Goal: Task Accomplishment & Management: Manage account settings

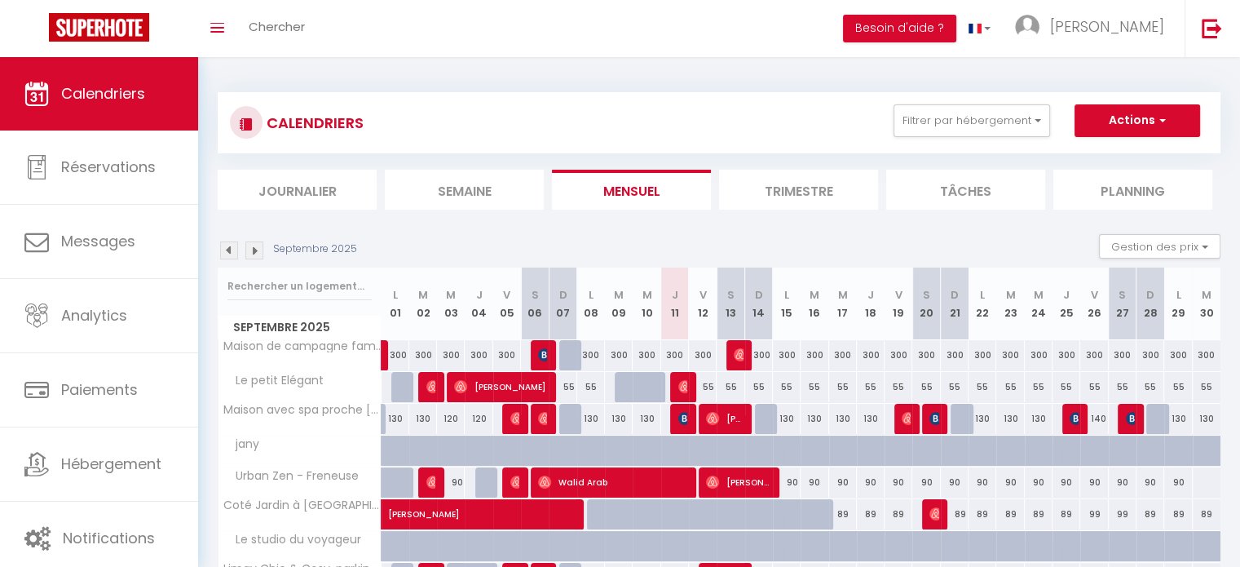
scroll to position [437, 0]
click at [1017, 121] on button "Filtrer par hébergement" at bounding box center [972, 120] width 157 height 33
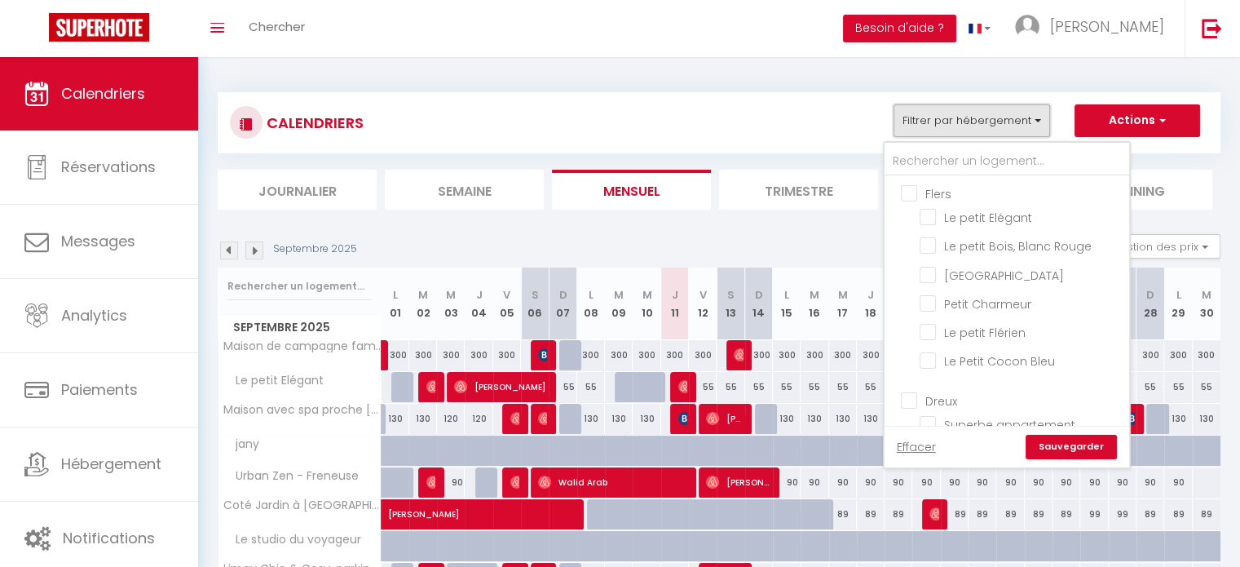
click at [1017, 121] on button "Filtrer par hébergement" at bounding box center [972, 120] width 157 height 33
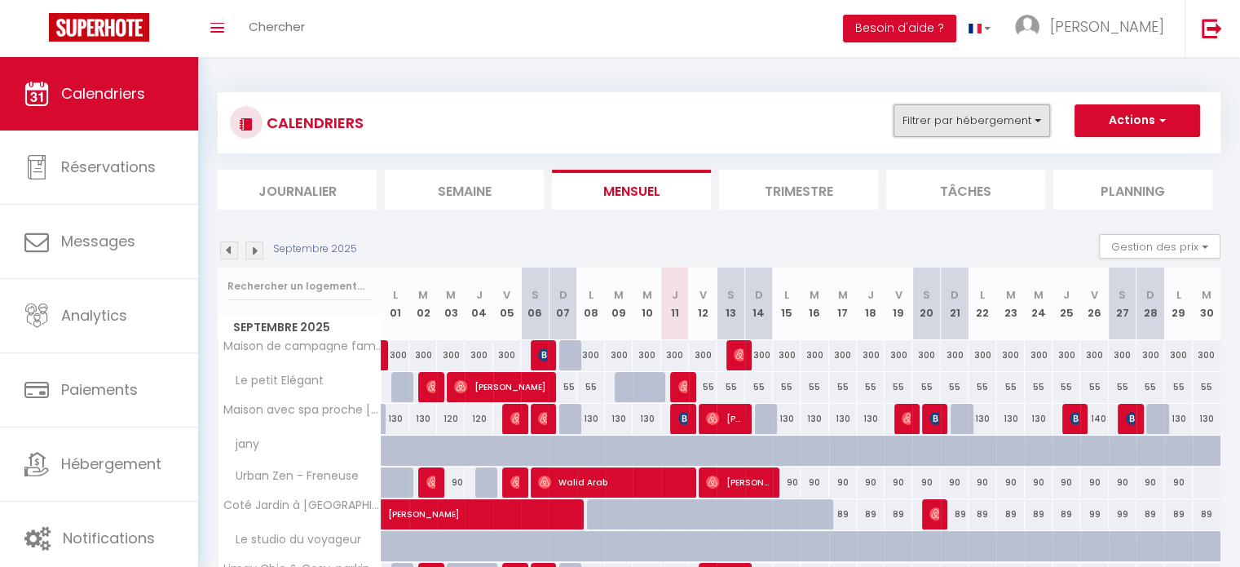
scroll to position [0, 0]
click at [1017, 121] on button "Filtrer par hébergement" at bounding box center [972, 120] width 157 height 33
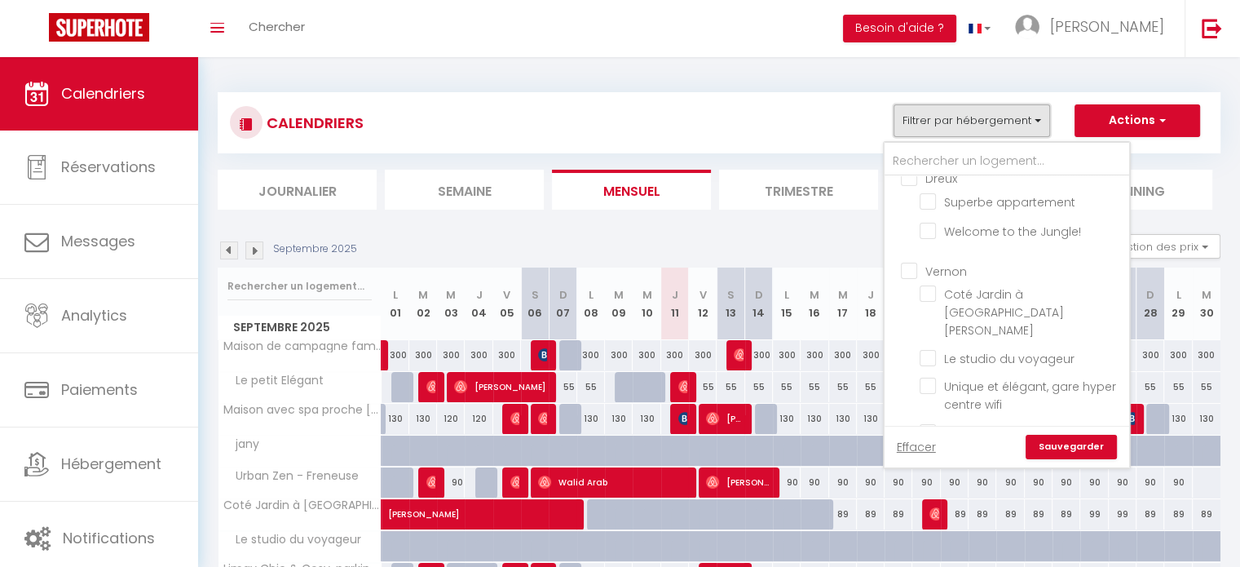
scroll to position [228, 0]
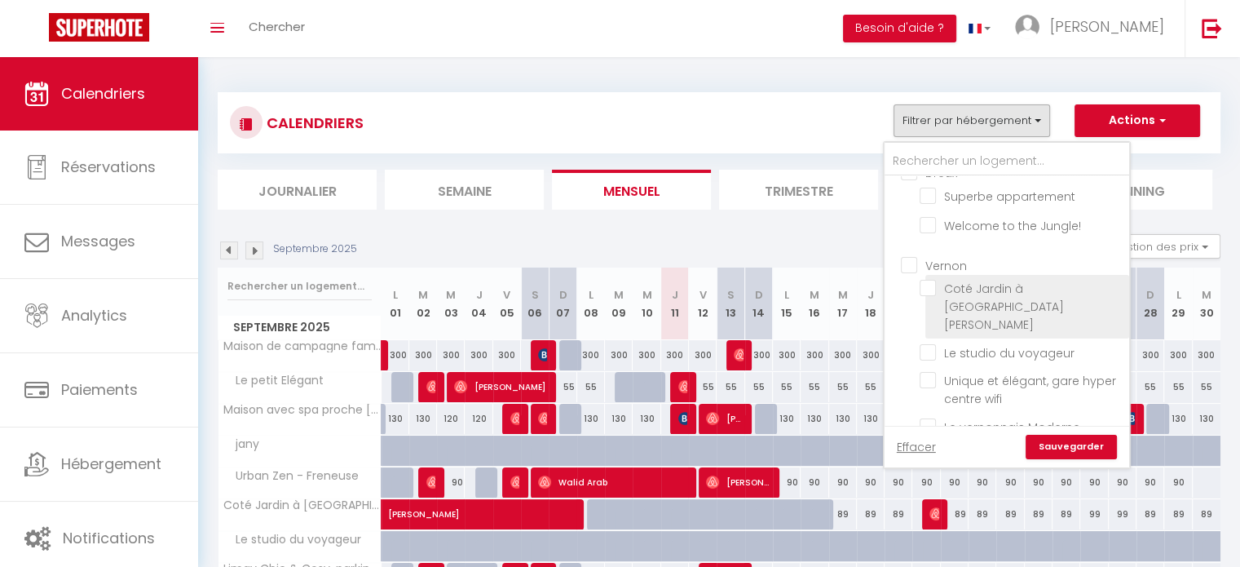
click at [928, 280] on input "Coté Jardin à [GEOGRAPHIC_DATA][PERSON_NAME]" at bounding box center [1022, 288] width 204 height 16
checkbox input "true"
checkbox input "false"
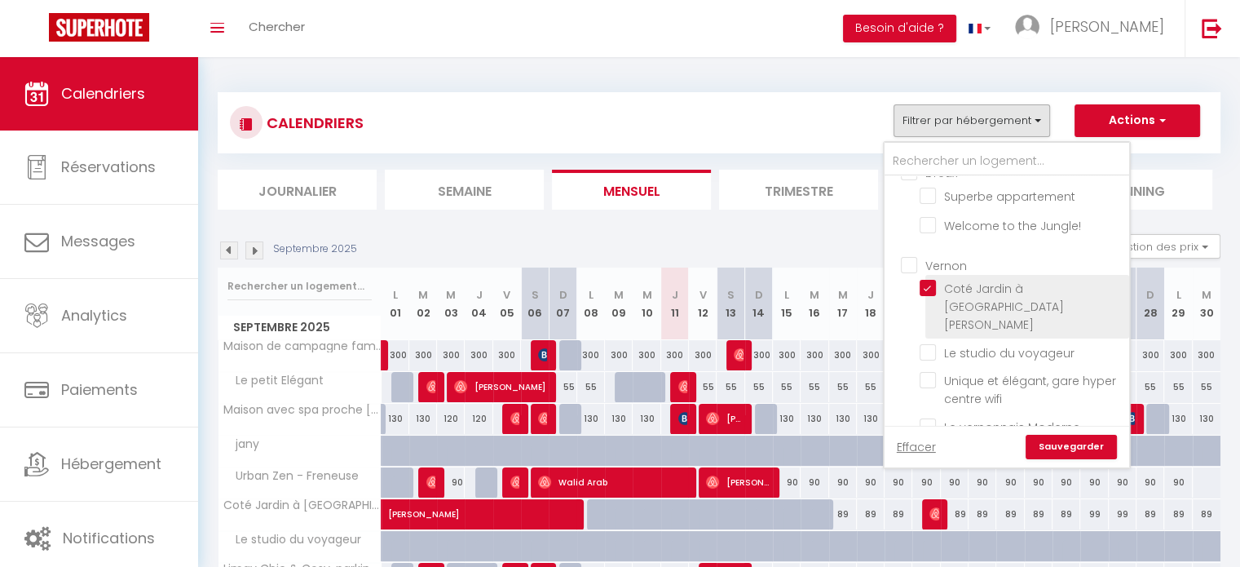
checkbox input "false"
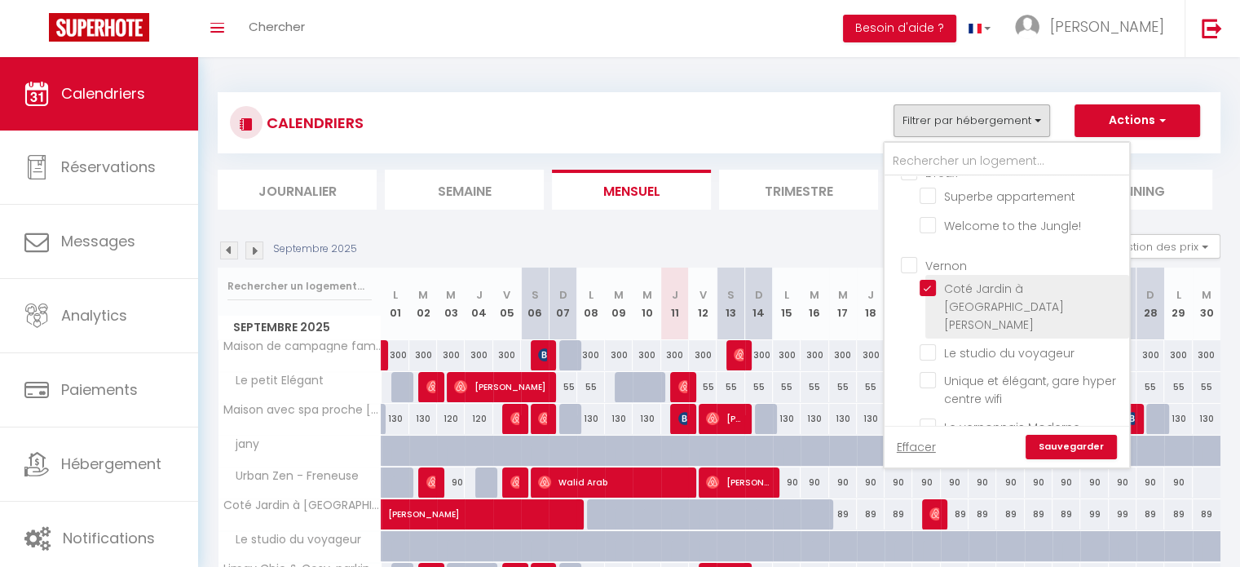
checkbox input "false"
checkbox input "true"
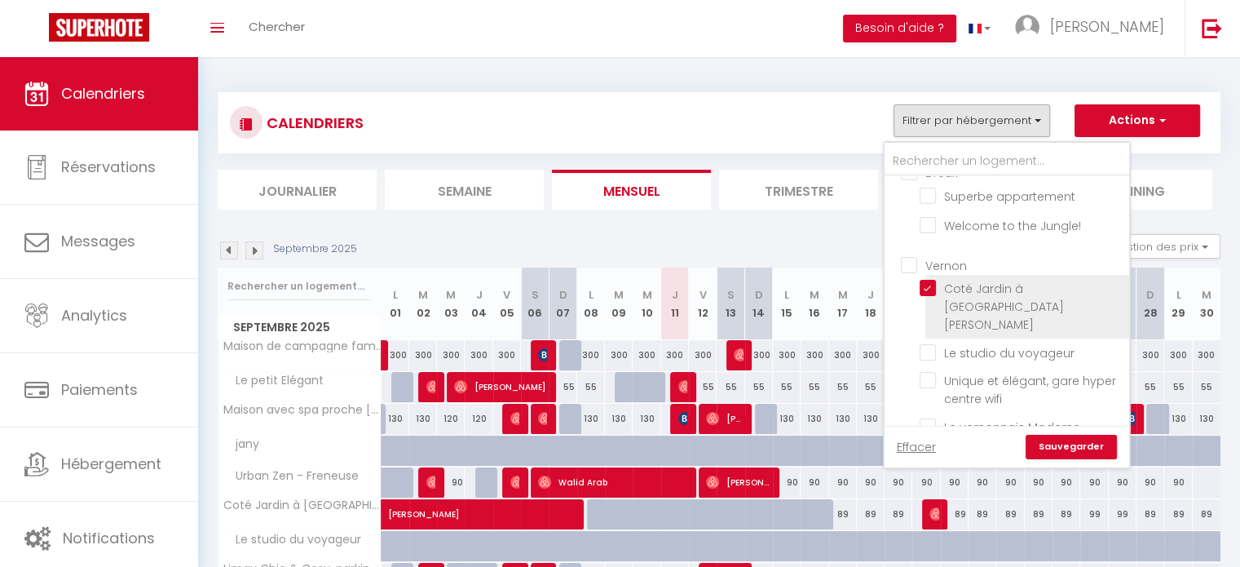
checkbox input "false"
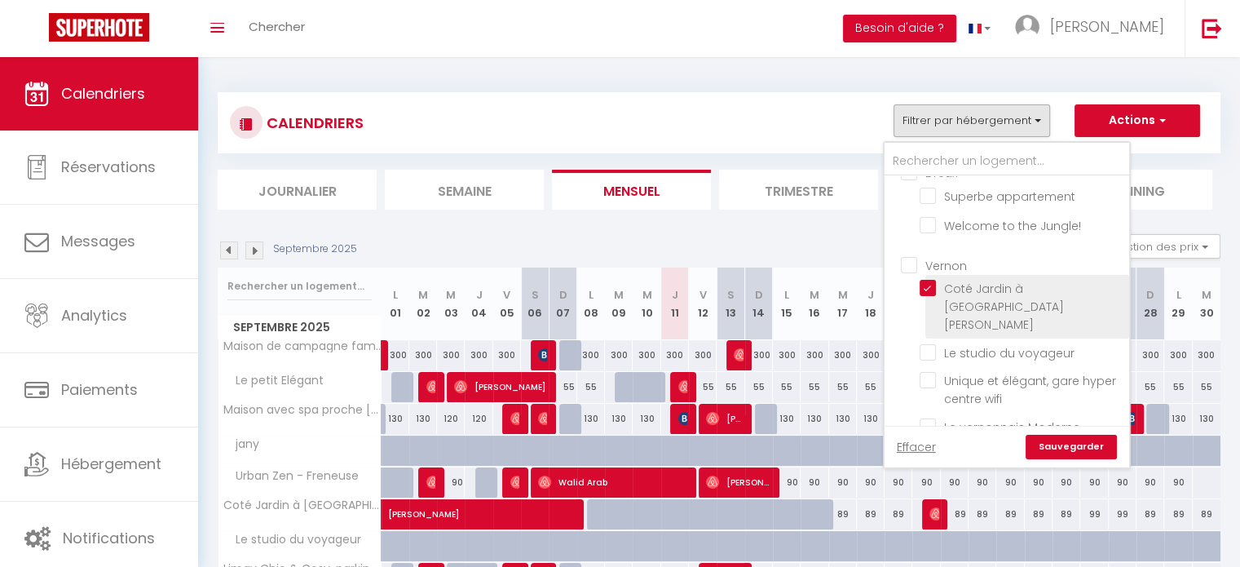
checkbox input "false"
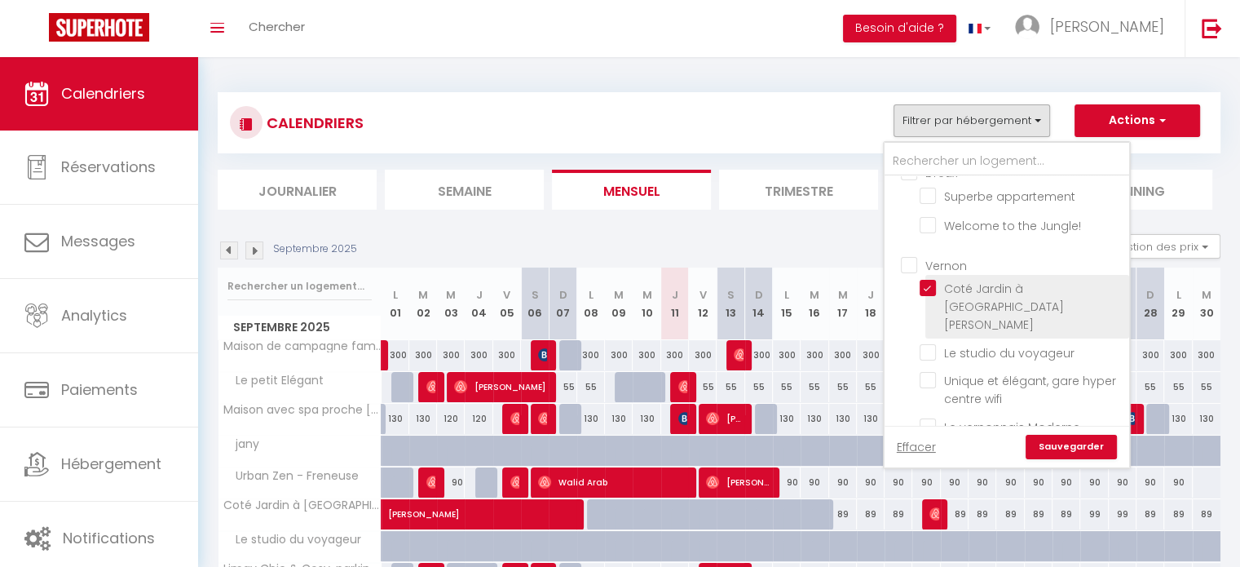
checkbox input "false"
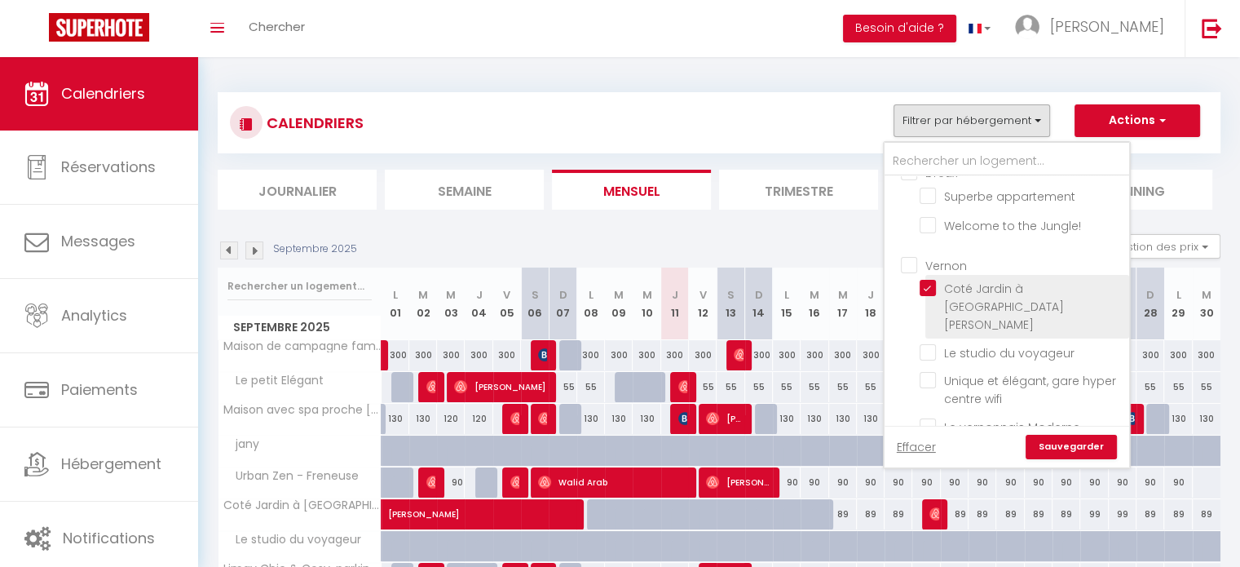
checkbox input "false"
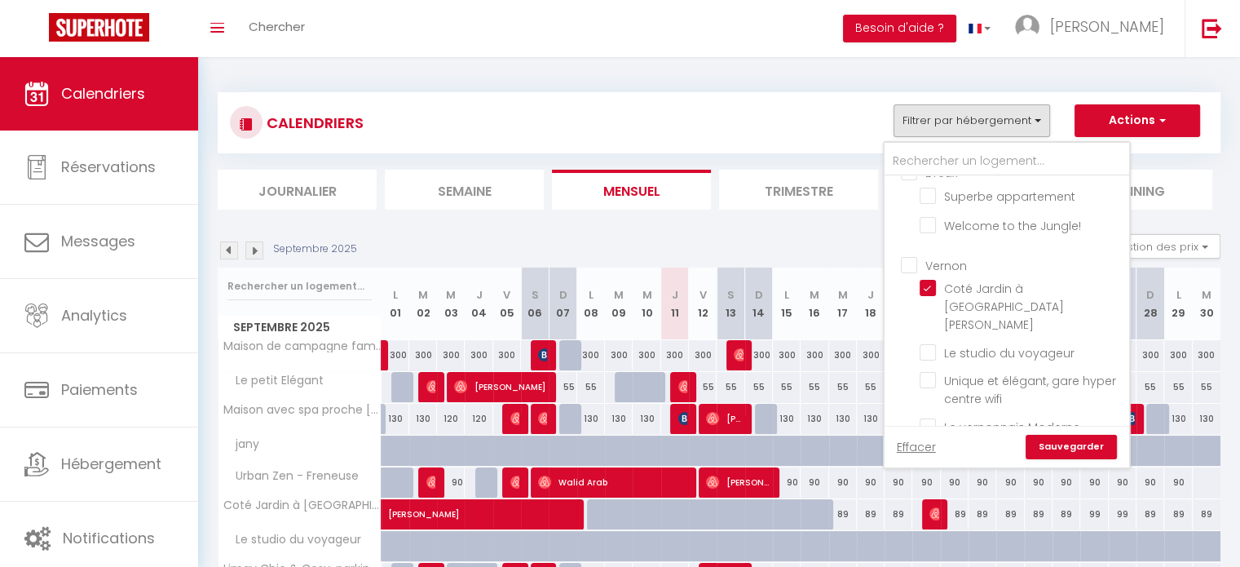
click at [1040, 443] on link "Sauvegarder" at bounding box center [1071, 447] width 91 height 24
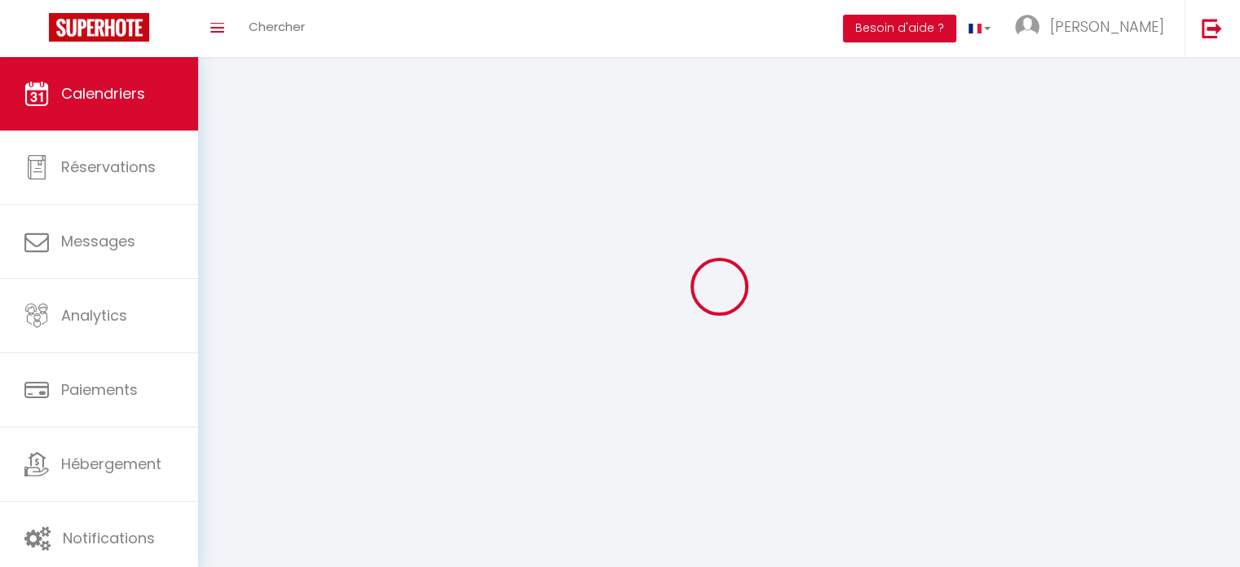
select select
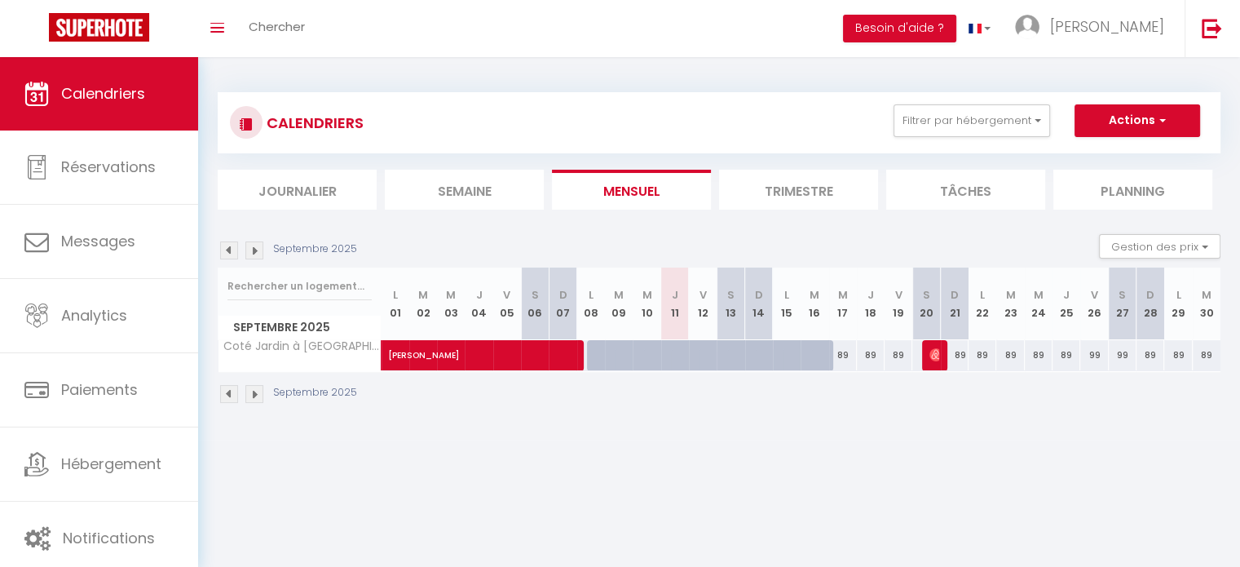
click at [842, 360] on div "89" at bounding box center [843, 355] width 28 height 30
type input "89"
select select "1"
type input "Mer 17 Septembre 2025"
type input "Jeu 18 Septembre 2025"
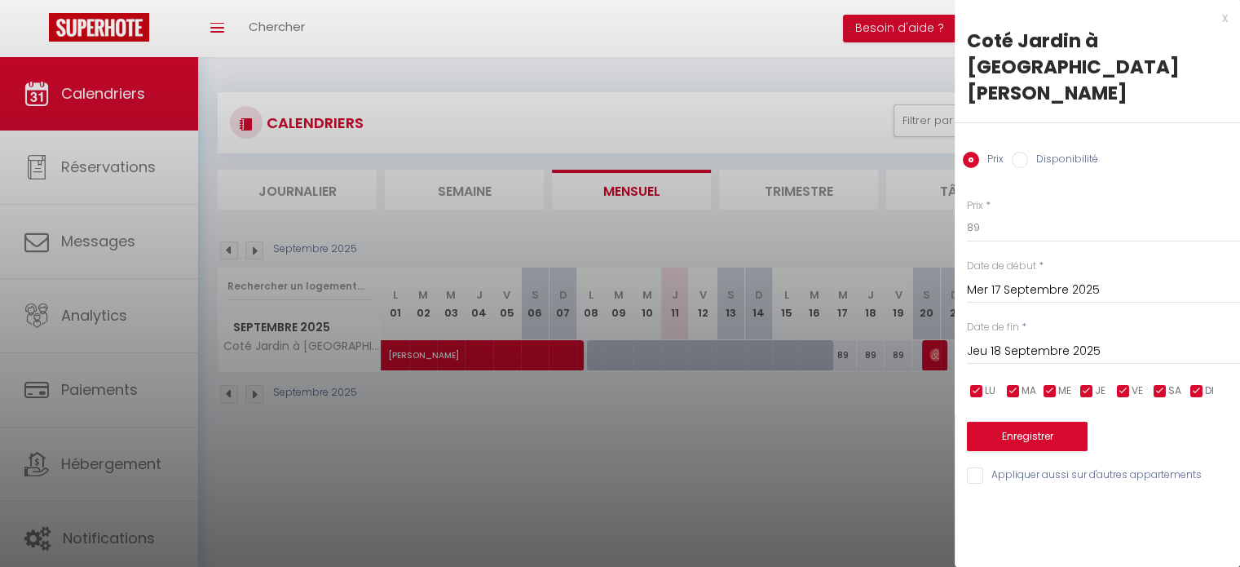
click at [1021, 152] on input "Disponibilité" at bounding box center [1020, 160] width 16 height 16
radio input "true"
radio input "false"
click at [1021, 152] on input "Disponibilité" at bounding box center [1020, 160] width 16 height 16
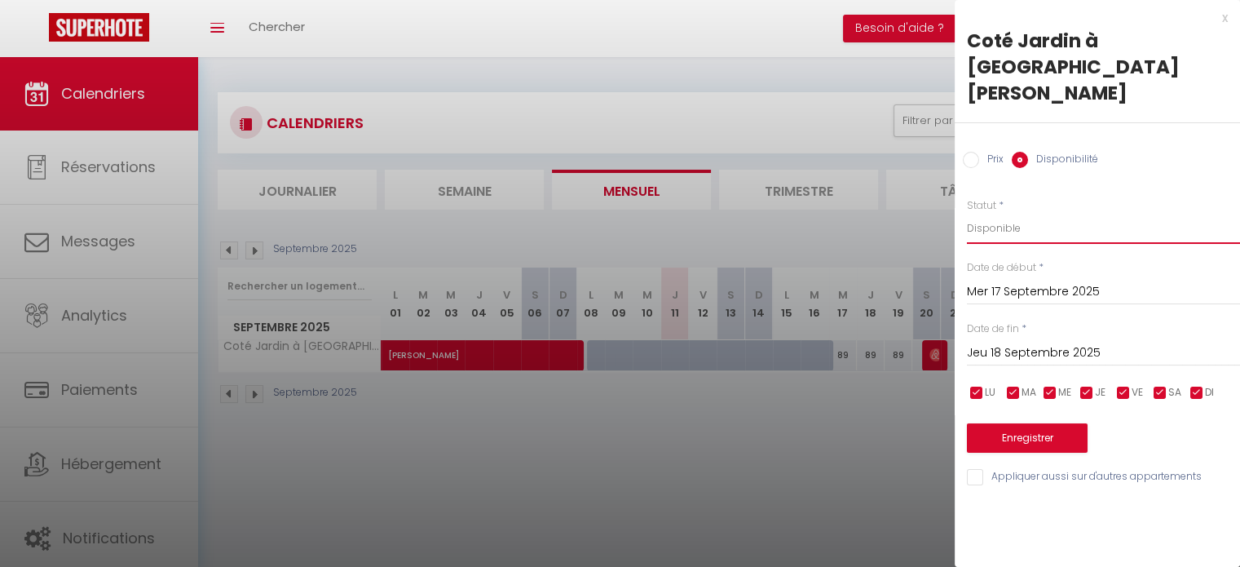
click at [1022, 213] on select "Disponible Indisponible" at bounding box center [1103, 228] width 273 height 31
select select "0"
click at [967, 213] on select "Disponible Indisponible" at bounding box center [1103, 228] width 273 height 31
click at [1031, 423] on button "Enregistrer" at bounding box center [1027, 437] width 121 height 29
